Goal: Download file/media

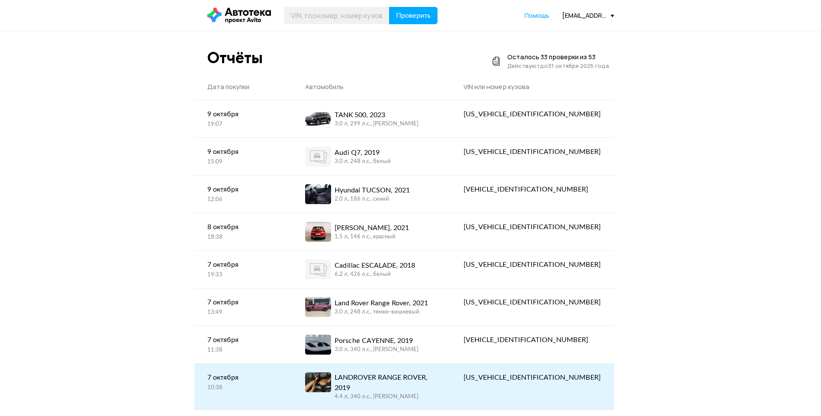
drag, startPoint x: 302, startPoint y: 19, endPoint x: 238, endPoint y: 395, distance: 381.3
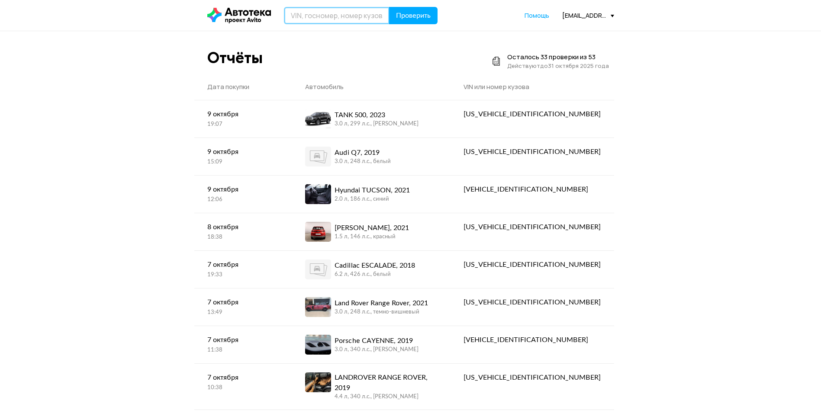
paste input "[US_VEHICLE_IDENTIFICATION_NUMBER]"
type input "[US_VEHICLE_IDENTIFICATION_NUMBER]"
click at [409, 22] on button "Проверить" at bounding box center [413, 15] width 48 height 17
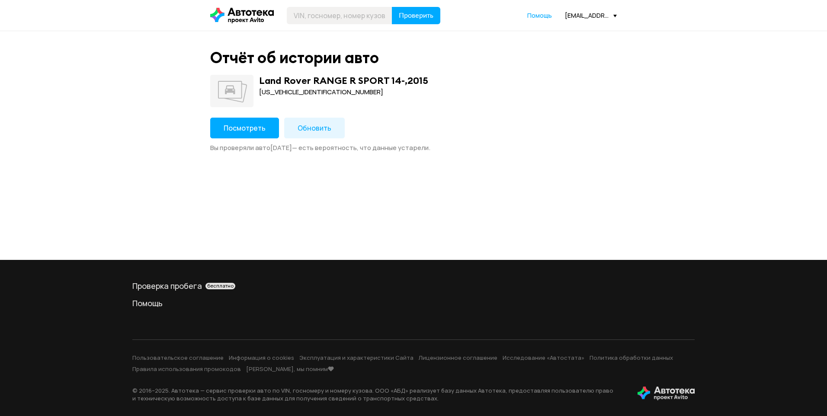
click at [239, 122] on button "Посмотреть" at bounding box center [244, 128] width 69 height 21
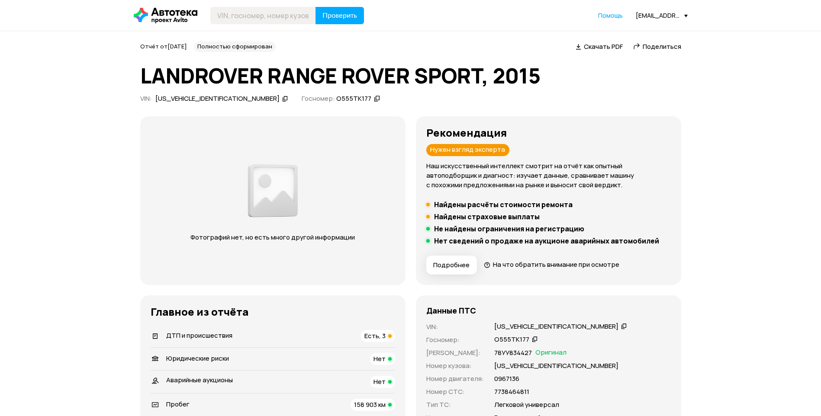
click at [599, 44] on span "Скачать PDF" at bounding box center [603, 46] width 39 height 9
